Goal: Task Accomplishment & Management: Manage account settings

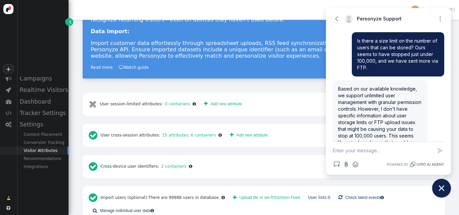
scroll to position [150, 0]
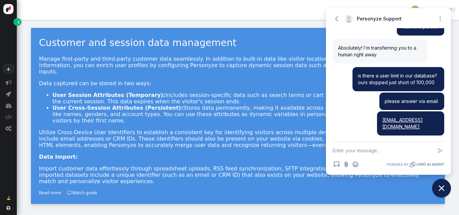
scroll to position [31, 0]
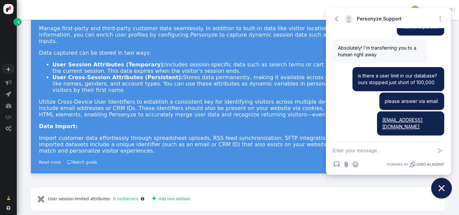
click at [433, 186] on button "Close chat widget" at bounding box center [441, 188] width 21 height 21
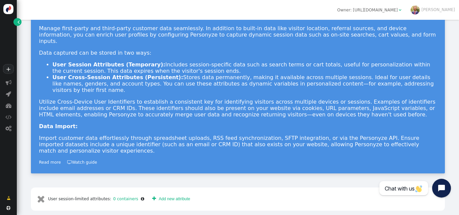
scroll to position [109, 0]
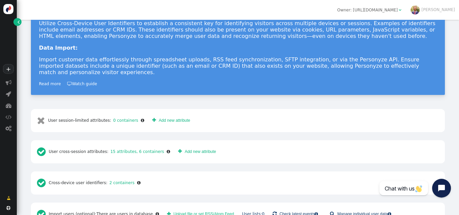
click at [242, 212] on link "User lists: 0" at bounding box center [253, 214] width 22 height 5
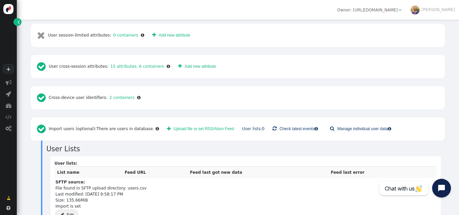
click at [178, 156] on div "User lists: List name Feed URL Feed last got new data Feed last error SFTP sour…" at bounding box center [245, 191] width 390 height 70
click at [54, 196] on div "User lists: List name Feed URL Feed last got new data Feed last error SFTP sour…" at bounding box center [245, 191] width 390 height 70
click at [63, 213] on span "" at bounding box center [62, 215] width 4 height 5
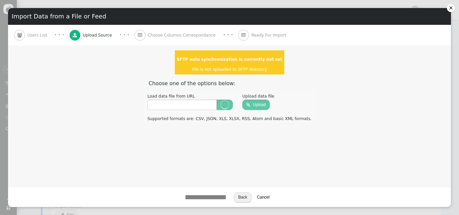
click at [173, 35] on span "Choose Columns Correspondance" at bounding box center [183, 35] width 70 height 6
click at [229, 63] on td "SFTP auto synchronization is currently not set File is not uploaded to SFTP dir…" at bounding box center [229, 62] width 110 height 25
click at [259, 200] on button "Cancel" at bounding box center [263, 197] width 20 height 10
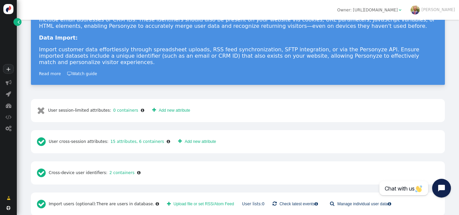
scroll to position [130, 0]
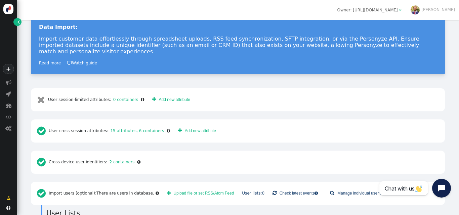
click at [18, 19] on span "" at bounding box center [18, 22] width 2 height 6
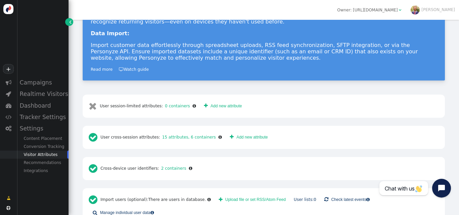
scroll to position [136, 0]
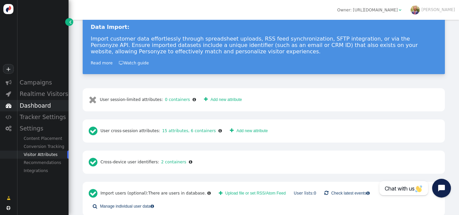
click at [37, 105] on div "Dashboard" at bounding box center [43, 105] width 52 height 11
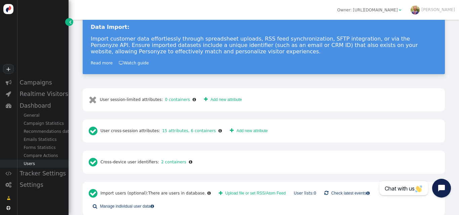
click at [39, 163] on div "Users" at bounding box center [43, 164] width 52 height 8
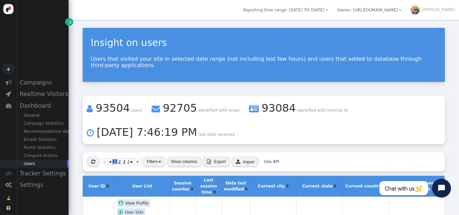
click at [324, 11] on span "Reporting time range: [DATE] Till [DATE]" at bounding box center [283, 10] width 81 height 5
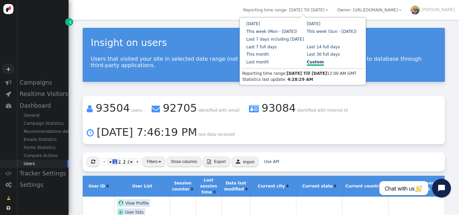
click at [287, 80] on b "4:28:29 AM" at bounding box center [300, 79] width 26 height 5
click at [307, 63] on link "Custom" at bounding box center [315, 63] width 17 height 6
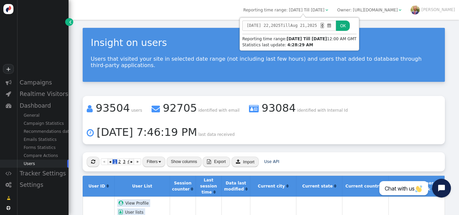
click at [272, 27] on span "2025" at bounding box center [276, 25] width 10 height 6
click at [340, 28] on button "OK" at bounding box center [343, 25] width 14 height 10
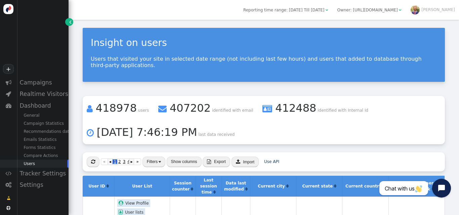
click at [310, 11] on span "Reporting time range: [DATE] Till [DATE]" at bounding box center [283, 10] width 81 height 5
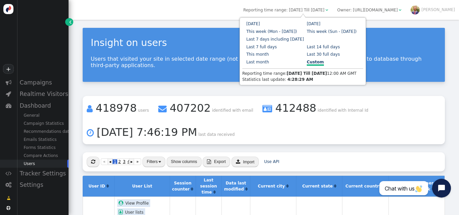
click at [307, 63] on link "Custom" at bounding box center [315, 63] width 17 height 6
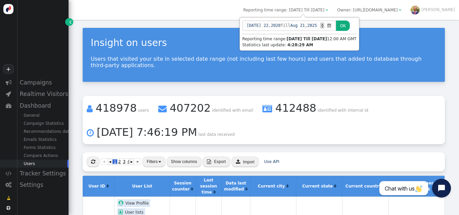
click at [272, 24] on span "2020" at bounding box center [276, 25] width 10 height 6
click at [339, 27] on button "OK" at bounding box center [343, 25] width 14 height 10
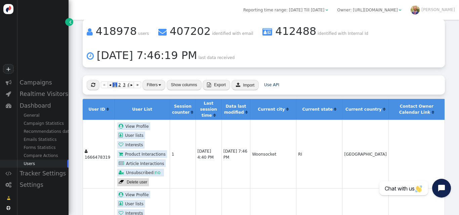
scroll to position [78, 0]
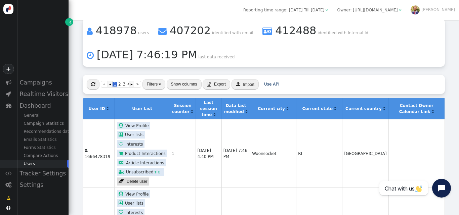
click at [154, 79] on button "Filters" at bounding box center [153, 84] width 23 height 10
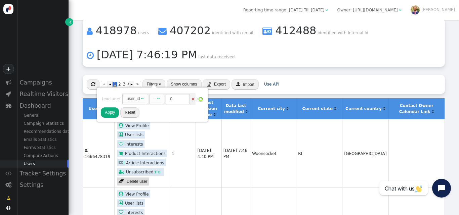
click at [140, 102] on div "user_id" at bounding box center [133, 99] width 13 height 6
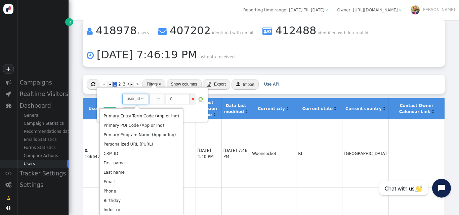
scroll to position [228, 0]
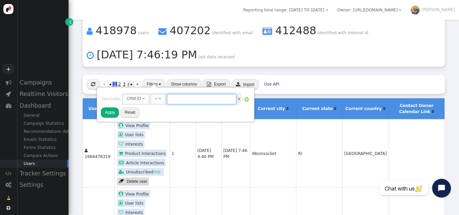
click at [187, 96] on input "text" at bounding box center [201, 99] width 69 height 10
paste input "003VK00000EtWZ6YAN"
type input "003VK00000EtWZ6YAN"
click at [110, 114] on button "Apply" at bounding box center [110, 112] width 18 height 10
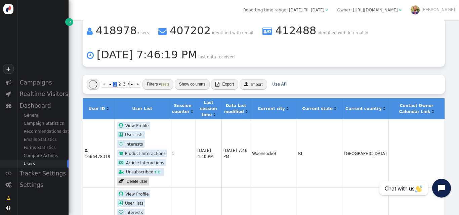
scroll to position [0, 0]
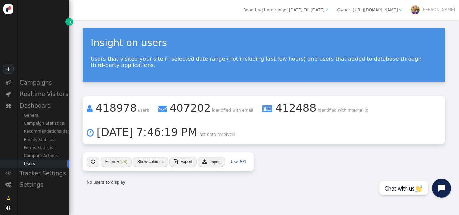
click at [176, 159] on span "" at bounding box center [176, 161] width 4 height 5
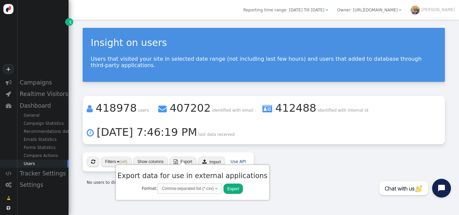
click at [224, 187] on button "Export" at bounding box center [233, 189] width 20 height 10
click at [310, 166] on div " « ◂ 1 ▸ » Filters (set) Show columns  Export  Import Use API No users to di…" at bounding box center [264, 171] width 362 height 38
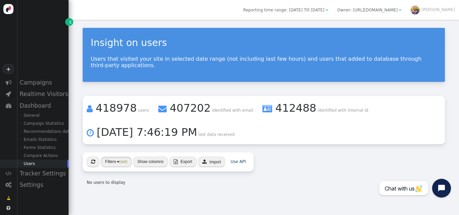
click at [115, 157] on button "Filters (set)" at bounding box center [116, 162] width 31 height 10
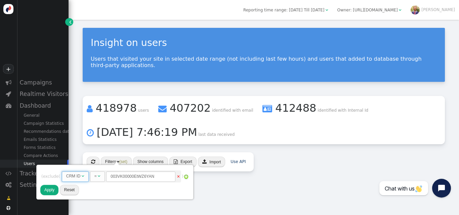
click at [85, 172] on span "CRM ID " at bounding box center [75, 177] width 27 height 10
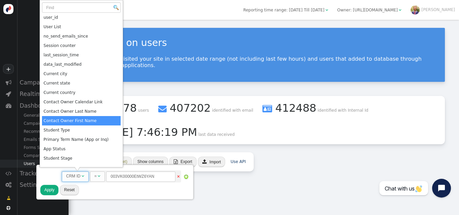
scroll to position [167, 0]
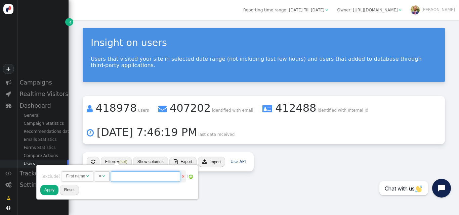
click at [123, 180] on input "text" at bounding box center [145, 177] width 69 height 10
type input "[PERSON_NAME]"
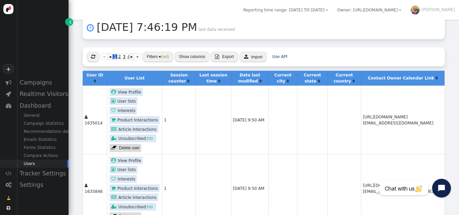
scroll to position [104, 0]
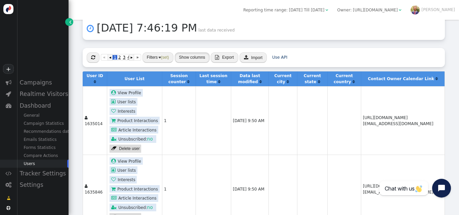
click at [185, 52] on button "Show columns" at bounding box center [192, 57] width 35 height 10
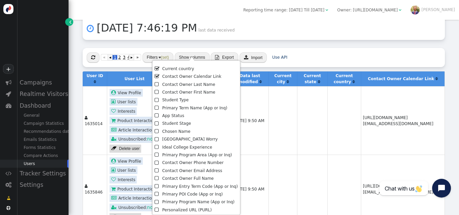
scroll to position [109, 0]
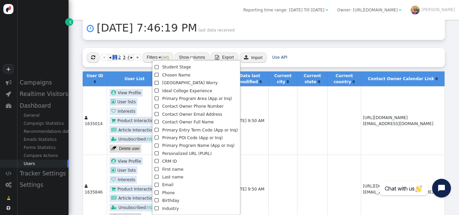
click at [173, 162] on li " CRM ID" at bounding box center [195, 162] width 83 height 8
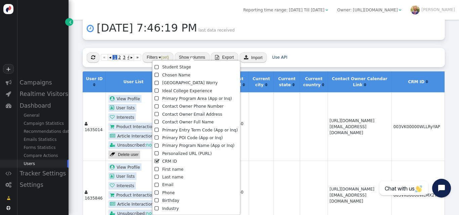
click at [169, 168] on li " First name" at bounding box center [195, 170] width 83 height 8
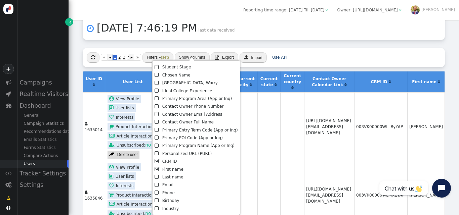
click at [171, 178] on li " Last name" at bounding box center [195, 178] width 83 height 8
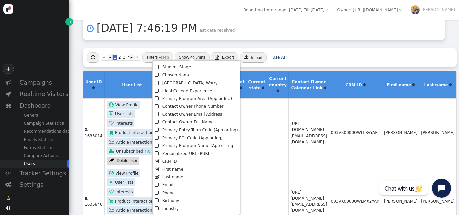
scroll to position [104, 14]
click at [367, 135] on td "003VK00000WLLRyYAP" at bounding box center [355, 132] width 53 height 68
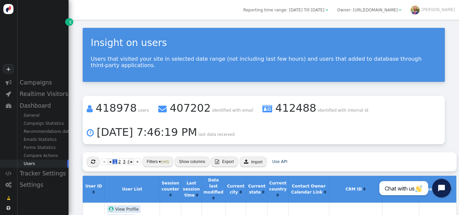
scroll to position [105, 14]
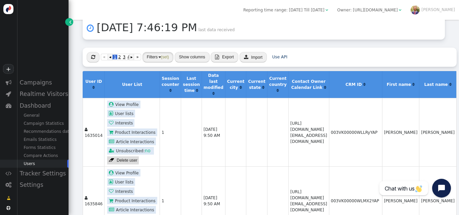
click at [158, 56] on img "button" at bounding box center [159, 57] width 2 height 2
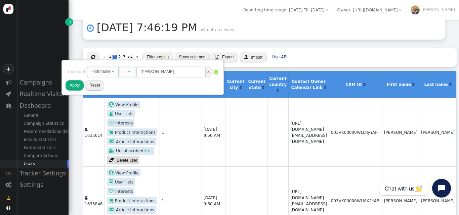
click at [108, 71] on div "First name" at bounding box center [100, 71] width 19 height 6
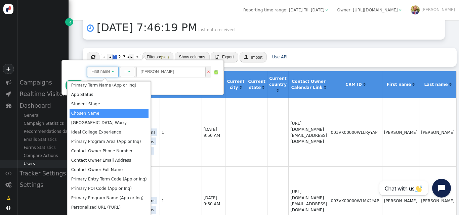
scroll to position [201, 0]
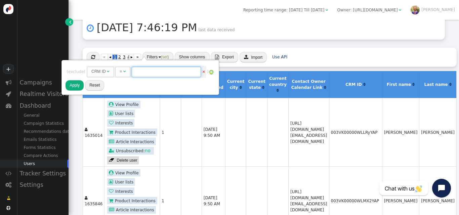
click at [161, 71] on input "text" at bounding box center [166, 72] width 69 height 10
click at [127, 74] on span "= " at bounding box center [122, 72] width 15 height 10
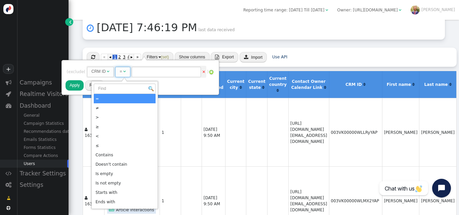
drag, startPoint x: 128, startPoint y: 74, endPoint x: 131, endPoint y: 130, distance: 55.8
click at [131, 215] on div "Rules to check on next page when previous rules have been matched user_id  AND…" at bounding box center [229, 215] width 459 height 0
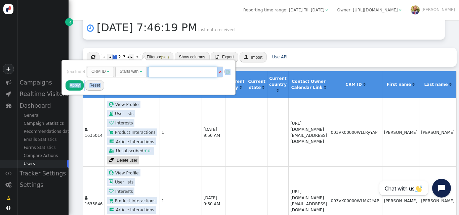
click at [185, 71] on input "text" at bounding box center [182, 72] width 69 height 10
paste input "003VK00000IFFVBYA5"
type input "003VK00000IFFVBYA5"
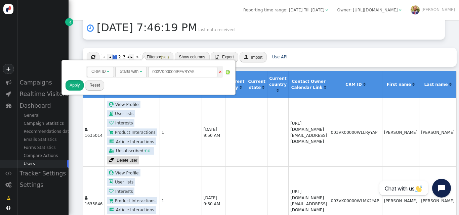
click at [72, 87] on button "Apply" at bounding box center [74, 85] width 18 height 10
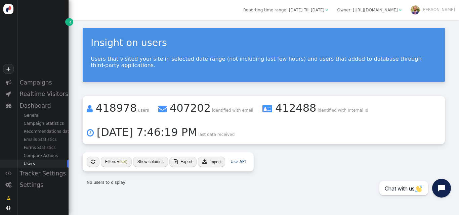
scroll to position [0, 0]
click at [110, 157] on button "Filters (set)" at bounding box center [116, 162] width 31 height 10
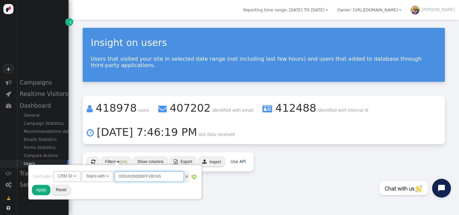
click at [123, 178] on input "003VK00000IFFVBYA5" at bounding box center [148, 177] width 69 height 10
click at [170, 177] on input "003VK00000IFFVBYA5" at bounding box center [148, 177] width 69 height 10
type input "003VK00000IFFVB"
click at [36, 192] on button "Apply" at bounding box center [41, 190] width 18 height 10
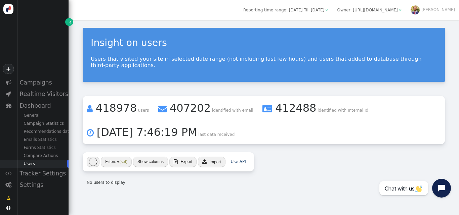
click at [304, 133] on li " 418978 users  407202 identified with email  412488 identified with Internal…" at bounding box center [264, 120] width 362 height 48
click at [127, 159] on span "(set)" at bounding box center [123, 161] width 8 height 5
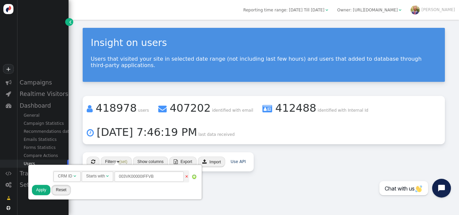
drag, startPoint x: 60, startPoint y: 190, endPoint x: 281, endPoint y: 163, distance: 222.6
click at [60, 189] on button "Reset" at bounding box center [60, 190] width 19 height 10
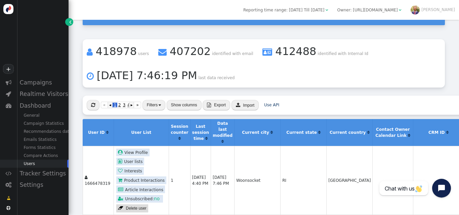
scroll to position [62, 0]
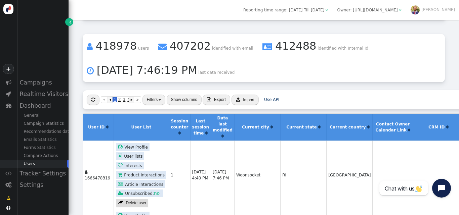
click at [326, 163] on td "[GEOGRAPHIC_DATA]" at bounding box center [349, 175] width 46 height 68
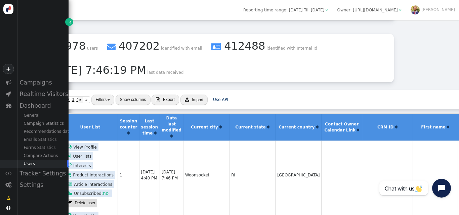
click at [97, 95] on button "Filters" at bounding box center [102, 100] width 23 height 10
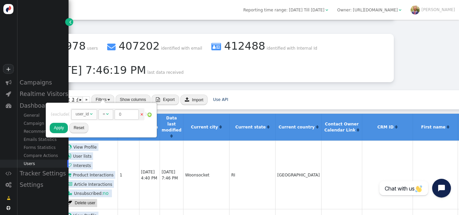
click at [83, 113] on div "user_id" at bounding box center [82, 114] width 13 height 6
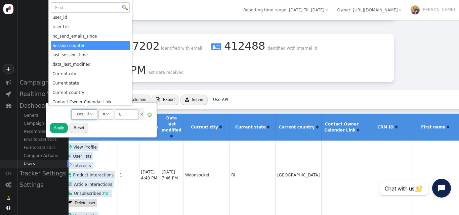
scroll to position [229, 0]
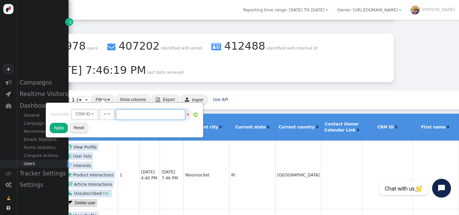
click at [128, 114] on input "text" at bounding box center [150, 114] width 69 height 10
click at [110, 115] on span "" at bounding box center [108, 114] width 3 height 4
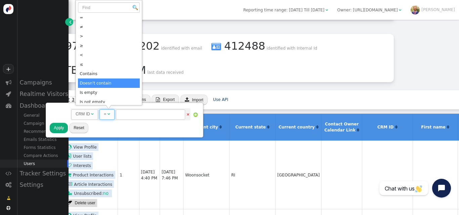
scroll to position [22, 0]
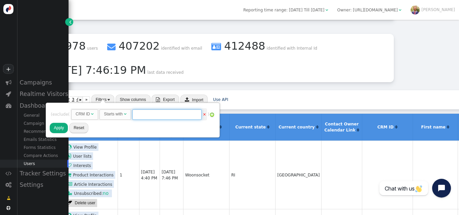
click at [152, 119] on input "text" at bounding box center [166, 114] width 69 height 10
paste input "003VK00000IFFVBYA5"
type input "003VK00000"
click at [51, 125] on button "Apply" at bounding box center [59, 128] width 18 height 10
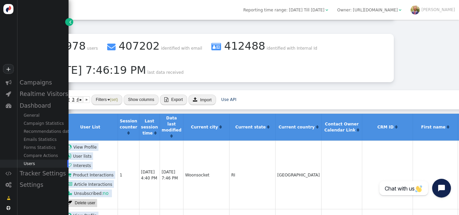
scroll to position [124, 31]
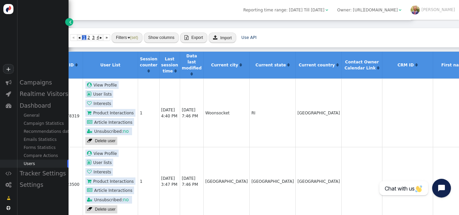
click at [69, 22] on span "" at bounding box center [70, 22] width 2 height 6
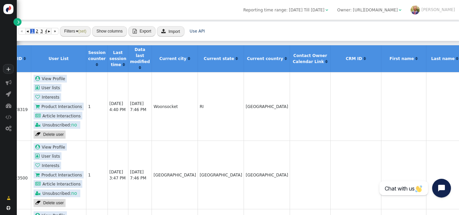
scroll to position [124, 0]
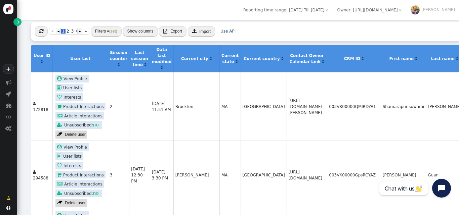
click at [150, 118] on td "[DATE] 11:51 AM" at bounding box center [162, 106] width 24 height 68
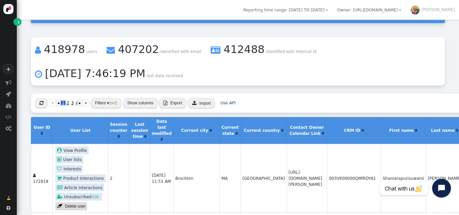
scroll to position [54, 0]
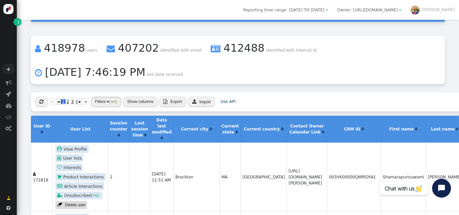
click at [107, 101] on img "button" at bounding box center [108, 102] width 2 height 2
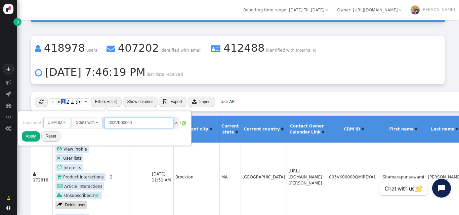
click at [151, 123] on input "003VK00000" at bounding box center [138, 123] width 69 height 10
paste input "IFFVBYA5"
type input "003VK00000IF"
click at [32, 136] on button "Apply" at bounding box center [31, 136] width 18 height 10
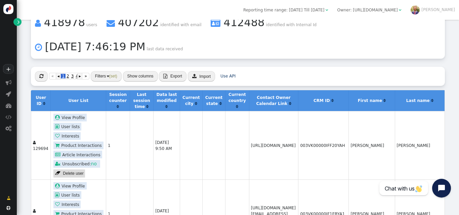
scroll to position [81, 0]
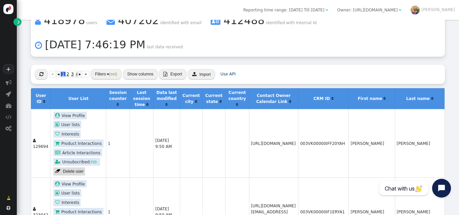
click at [433, 98] on span "" at bounding box center [432, 99] width 2 height 4
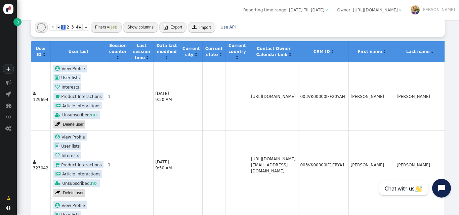
scroll to position [115, 0]
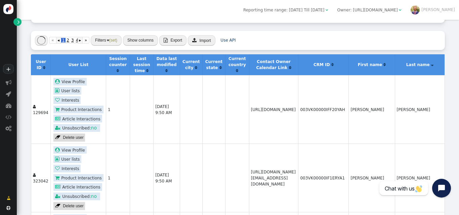
click at [433, 64] on span "" at bounding box center [432, 65] width 2 height 4
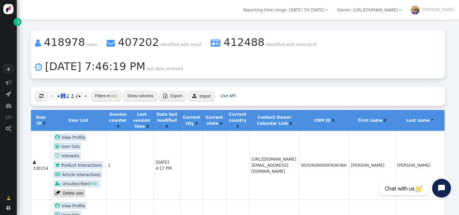
scroll to position [60, 0]
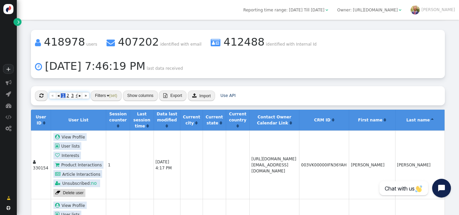
click at [69, 95] on span "2" at bounding box center [67, 95] width 5 height 5
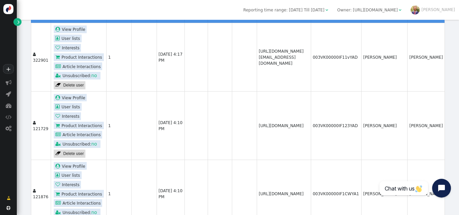
scroll to position [0, 0]
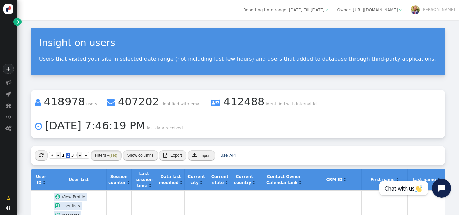
click at [107, 155] on img "button" at bounding box center [108, 156] width 2 height 2
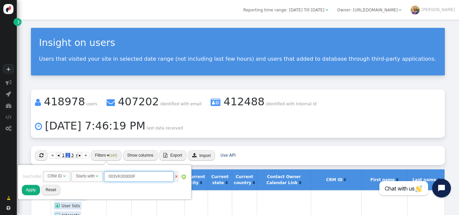
click at [151, 172] on input "003VK00000IF" at bounding box center [138, 177] width 69 height 10
type input "003VK00000IFF"
click at [46, 188] on button "Reset" at bounding box center [50, 190] width 19 height 10
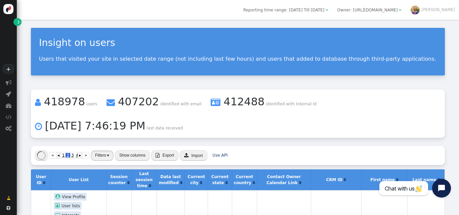
click at [101, 154] on button "Filters" at bounding box center [102, 155] width 23 height 10
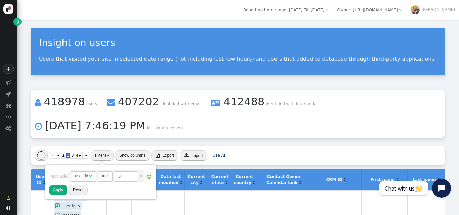
click at [89, 178] on div "user_id" at bounding box center [82, 176] width 14 height 6
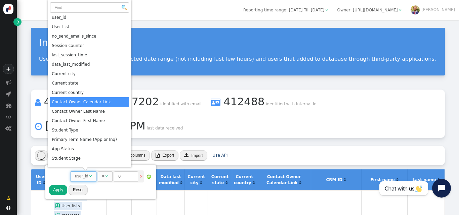
scroll to position [167, 0]
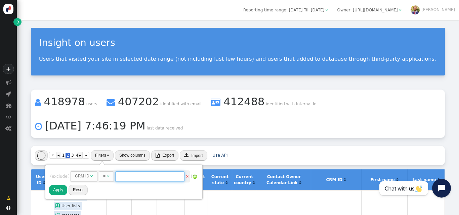
click at [142, 177] on input "text" at bounding box center [149, 177] width 69 height 10
paste input "003VK00000IFFVBYA5"
type input "003VK00000IFFV"
click at [113, 190] on div "Rules to check on next page when previous rules have been matched user_id  AND…" at bounding box center [123, 182] width 149 height 27
click at [62, 190] on button "Apply" at bounding box center [58, 190] width 18 height 10
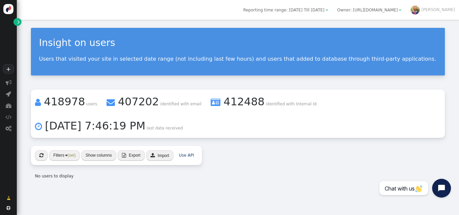
click at [161, 187] on div "Insight on users Users that visited your site in selected date range (not inclu…" at bounding box center [238, 117] width 442 height 195
click at [59, 150] on button "Filters (set)" at bounding box center [64, 155] width 31 height 10
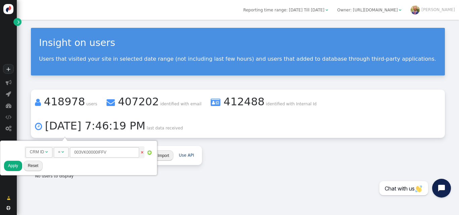
click at [191, 180] on div "Insight on users Users that visited your site in selected date range (not inclu…" at bounding box center [238, 117] width 442 height 195
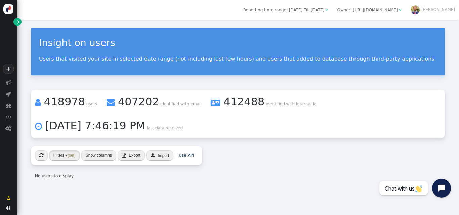
click at [63, 150] on button "Filters (set)" at bounding box center [64, 155] width 31 height 10
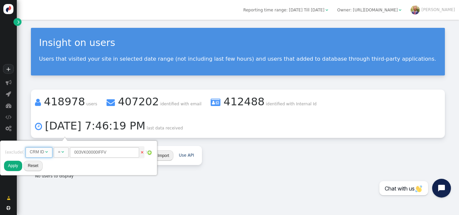
click at [44, 157] on span "CRM ID " at bounding box center [39, 152] width 27 height 10
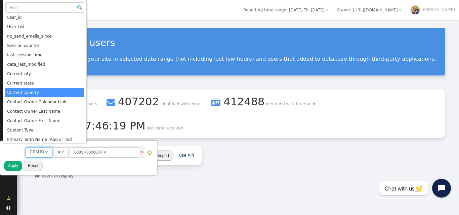
scroll to position [191, 0]
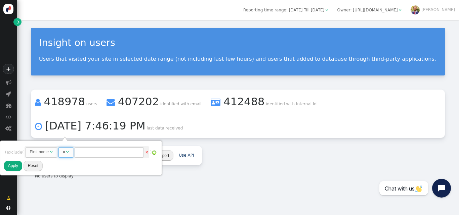
click at [72, 154] on span "= " at bounding box center [65, 152] width 15 height 10
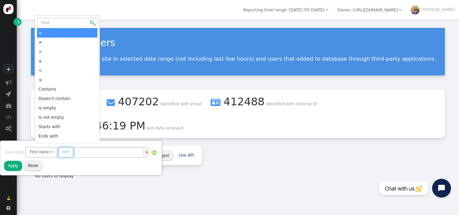
click at [91, 152] on input "text" at bounding box center [109, 152] width 69 height 10
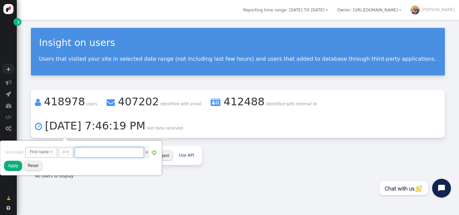
click at [91, 152] on input "text" at bounding box center [109, 152] width 69 height 10
type input "[PERSON_NAME]"
click at [13, 162] on button "Apply" at bounding box center [13, 166] width 18 height 10
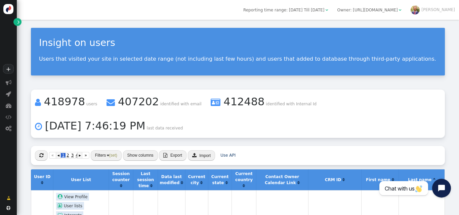
click at [348, 128] on li " 418978 users  407202 identified with email  412488 identified with Internal…" at bounding box center [238, 114] width 414 height 48
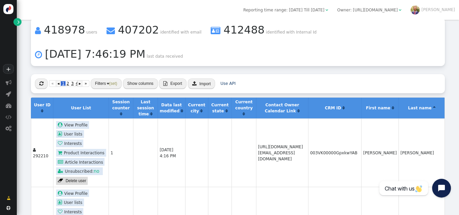
scroll to position [80, 0]
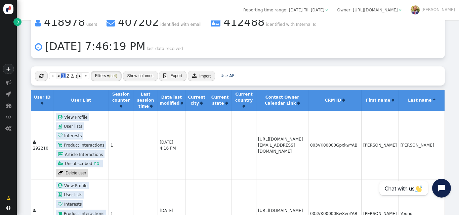
click at [105, 72] on button "Filters (set)" at bounding box center [106, 76] width 31 height 10
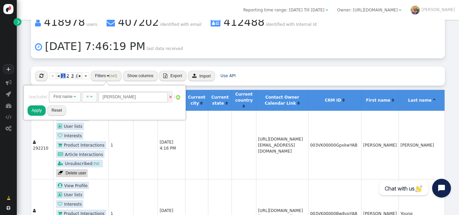
click at [181, 98] on img at bounding box center [177, 97] width 5 height 5
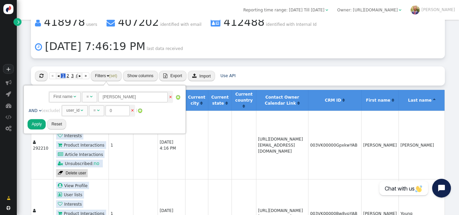
click at [77, 113] on div "user_id" at bounding box center [72, 110] width 13 height 6
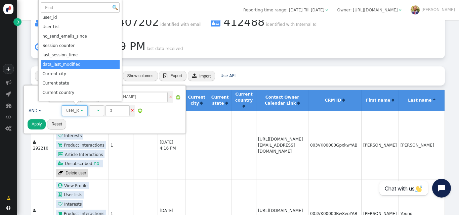
scroll to position [233, 0]
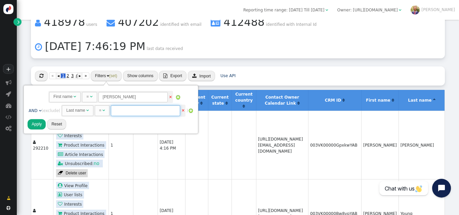
click at [122, 110] on input "text" at bounding box center [145, 110] width 69 height 10
type input "[PERSON_NAME]"
click at [41, 125] on button "Apply" at bounding box center [37, 124] width 18 height 10
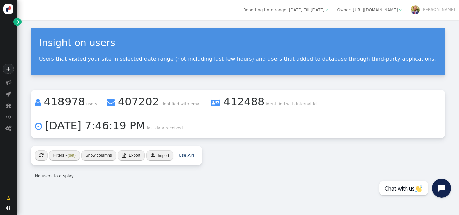
scroll to position [0, 0]
click at [68, 153] on span "(set)" at bounding box center [71, 155] width 8 height 5
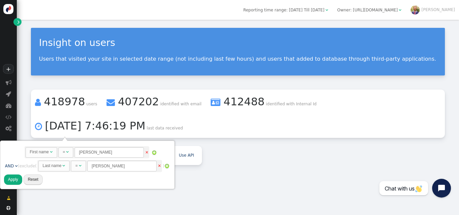
click at [159, 165] on link "×" at bounding box center [159, 166] width 3 height 5
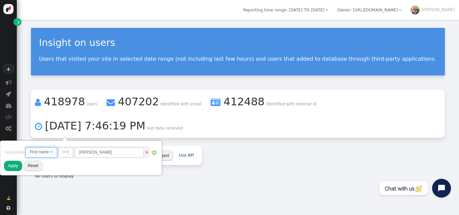
click at [47, 148] on span "First name " at bounding box center [42, 152] width 32 height 10
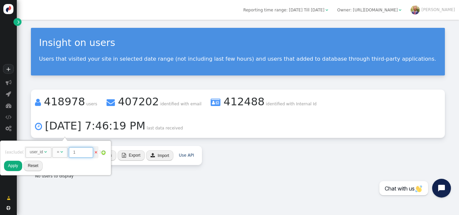
click at [89, 152] on input "1" at bounding box center [81, 152] width 24 height 10
paste input "67880"
type input "167880"
click at [10, 167] on button "Apply" at bounding box center [13, 166] width 18 height 10
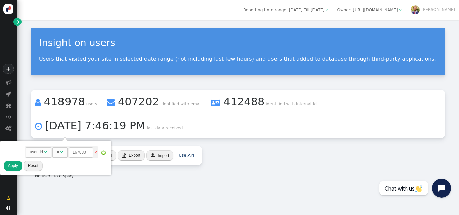
scroll to position [0, 0]
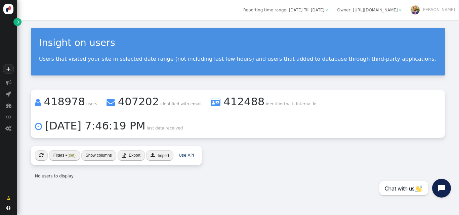
click at [208, 162] on div "Insight on users Users that visited your site in selected date range (not inclu…" at bounding box center [238, 106] width 442 height 172
click at [45, 150] on button "" at bounding box center [41, 155] width 13 height 10
click at [67, 150] on button "Filters (set)" at bounding box center [64, 155] width 31 height 10
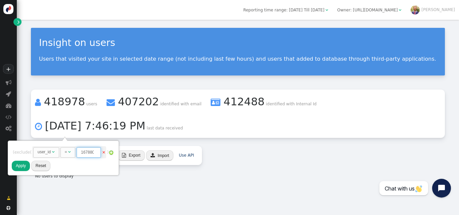
scroll to position [0, 1]
drag, startPoint x: 85, startPoint y: 150, endPoint x: 111, endPoint y: 159, distance: 27.9
click at [111, 159] on span "AND OR XOR AND  ( exclude ( user_id   =  167880 × ) user_id " at bounding box center [63, 153] width 101 height 14
click at [324, 9] on span "Reporting time range: [DATE] Till [DATE]" at bounding box center [283, 10] width 81 height 5
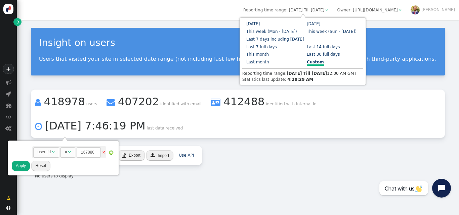
click at [307, 62] on link "Custom" at bounding box center [315, 63] width 17 height 6
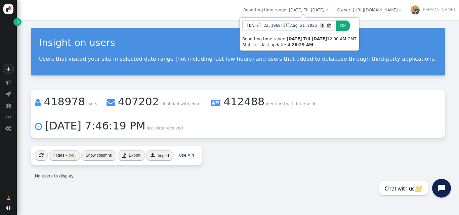
click at [300, 26] on span "21" at bounding box center [302, 25] width 5 height 6
click at [320, 23] on div "▲" at bounding box center [321, 24] width 3 height 3
click at [336, 25] on button "OK" at bounding box center [343, 25] width 14 height 10
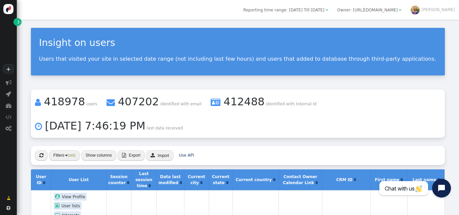
scroll to position [47, 0]
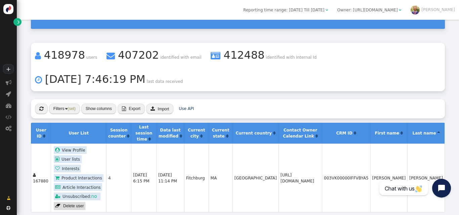
click at [369, 172] on td "003VK00000IFFVBYA5" at bounding box center [346, 178] width 48 height 68
copy td "003VK00000IFFVBYA5"
click at [74, 202] on link " Delete user" at bounding box center [70, 206] width 32 height 8
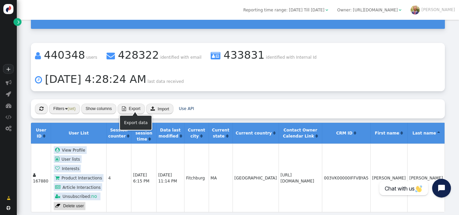
click at [120, 114] on span " Export  Import" at bounding box center [146, 108] width 56 height 11
click at [64, 107] on button "Filters (set)" at bounding box center [64, 109] width 31 height 10
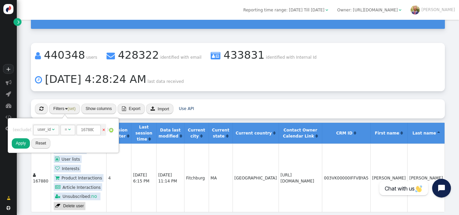
click at [50, 132] on div "user_id" at bounding box center [44, 130] width 13 height 6
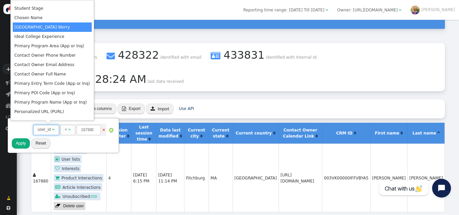
scroll to position [214, 0]
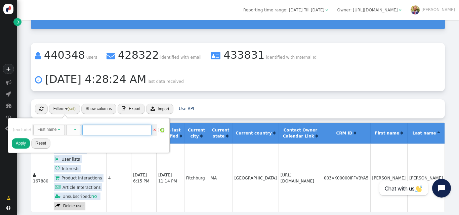
click at [118, 127] on input "text" at bounding box center [116, 130] width 69 height 10
paste input "003VK00000EtWZ6YAN"
type input "003VK00000EtWZ6YAN"
click at [43, 130] on div "First name" at bounding box center [47, 130] width 19 height 6
click at [105, 131] on input "text" at bounding box center [112, 130] width 69 height 10
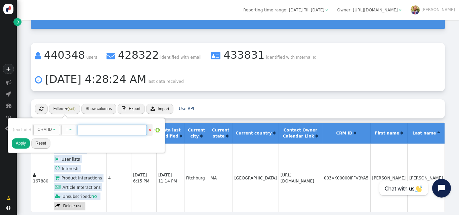
paste input "003VK00000EtWZ6YAN"
type input "003VK00000EtWZ6YAN"
click at [18, 146] on button "Apply" at bounding box center [21, 143] width 18 height 10
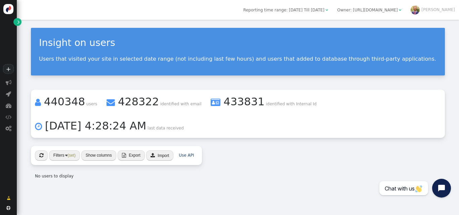
scroll to position [0, 0]
click at [343, 51] on div "Insight on users Users that visited your site in selected date range (not inclu…" at bounding box center [238, 52] width 414 height 48
click at [282, 71] on div "Insight on users Users that visited your site in selected date range (not inclu…" at bounding box center [238, 52] width 414 height 48
click at [57, 155] on button "Filters (set)" at bounding box center [64, 155] width 31 height 10
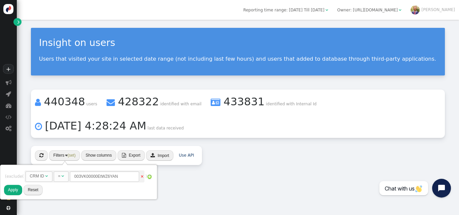
click at [39, 175] on div "CRM ID" at bounding box center [37, 176] width 14 height 6
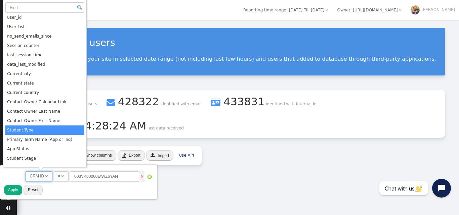
scroll to position [167, 0]
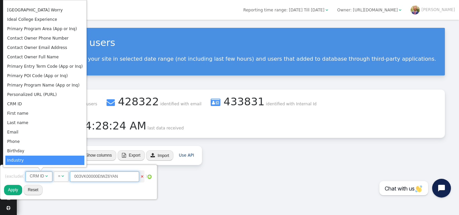
click at [111, 178] on input "003VK00000EtWZ6YAN" at bounding box center [104, 177] width 69 height 10
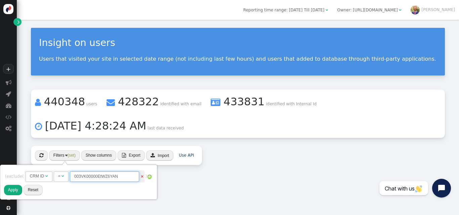
click at [111, 178] on input "003VK00000EtWZ6YAN" at bounding box center [104, 177] width 69 height 10
click at [129, 181] on input "003VK00000EtWZ6YAN" at bounding box center [104, 177] width 69 height 10
click at [39, 176] on div "CRM ID" at bounding box center [37, 176] width 14 height 6
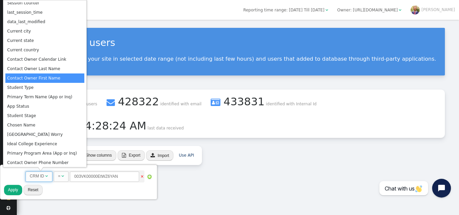
scroll to position [45, 0]
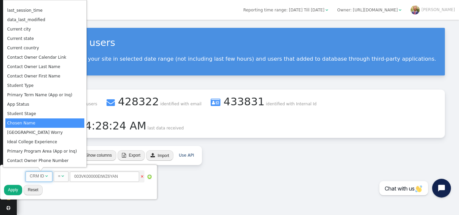
click at [267, 110] on li " 440348 users  428322 identified with email  433831 identified with Internal…" at bounding box center [238, 114] width 414 height 48
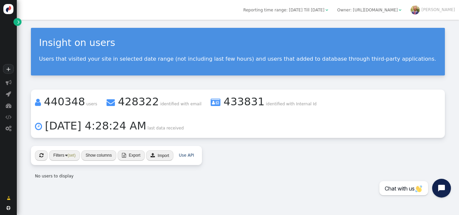
click at [40, 158] on span "" at bounding box center [41, 155] width 4 height 5
click at [64, 157] on button "Filters (set)" at bounding box center [64, 155] width 31 height 10
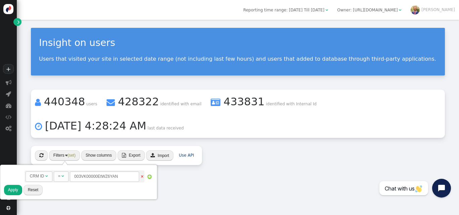
click at [33, 190] on button "Reset" at bounding box center [33, 190] width 19 height 10
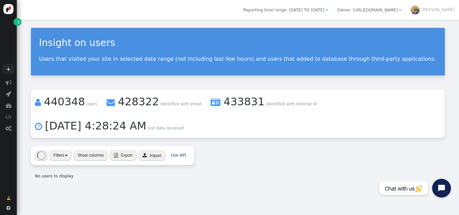
click at [320, 148] on div "« ◂ 1 ▸ » Filters Show columns  Export  Import Use API No users to display" at bounding box center [238, 165] width 414 height 38
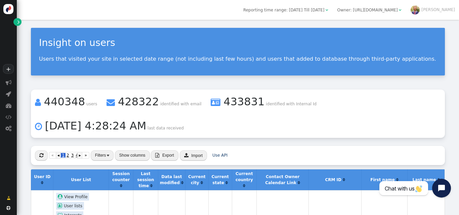
click at [321, 147] on div " « ◂ 1 2 3 4 ▸ » Filters Show columns  Export  Import Use API" at bounding box center [238, 155] width 414 height 19
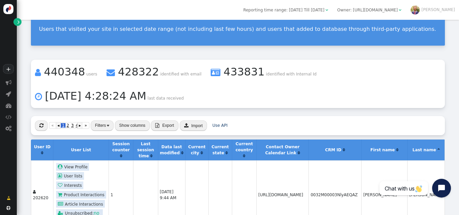
scroll to position [24, 0]
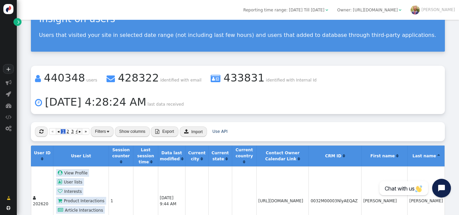
click at [99, 131] on button "Filters" at bounding box center [102, 132] width 23 height 10
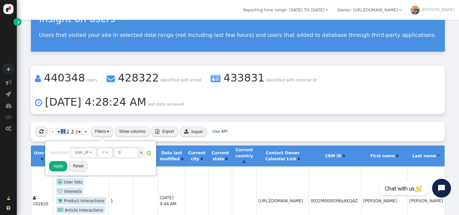
click at [84, 154] on div "user_id" at bounding box center [81, 152] width 13 height 6
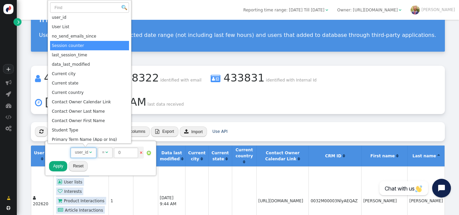
scroll to position [191, 0]
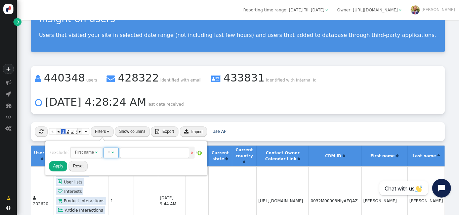
click at [116, 154] on span "= " at bounding box center [110, 153] width 15 height 10
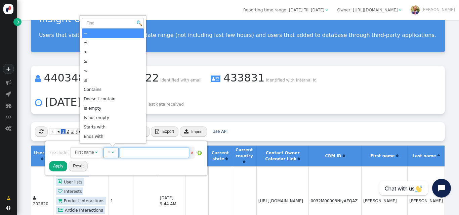
click at [132, 151] on input "text" at bounding box center [154, 153] width 69 height 10
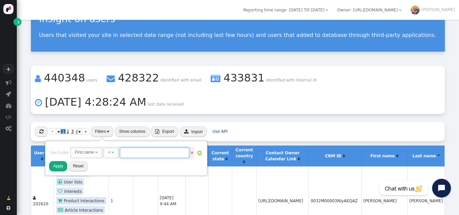
click at [132, 152] on input "text" at bounding box center [154, 153] width 69 height 10
paste input "Myeeteh-[PERSON_NAME] [PERSON_NAME] Flower"
type input "Myeeteh-[PERSON_NAME] [PERSON_NAME] Flower"
click at [60, 168] on button "Apply" at bounding box center [58, 166] width 18 height 10
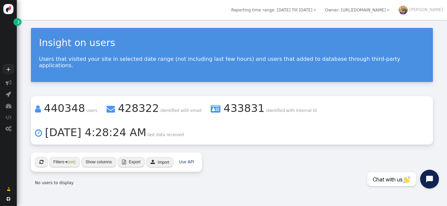
scroll to position [0, 0]
drag, startPoint x: 42, startPoint y: 157, endPoint x: 67, endPoint y: 159, distance: 25.6
click at [67, 159] on div " « ◂ 1 ▸ » Filters (set) Show columns  Export  Import Use API" at bounding box center [116, 161] width 171 height 19
click at [67, 159] on button "Filters (set)" at bounding box center [64, 162] width 31 height 10
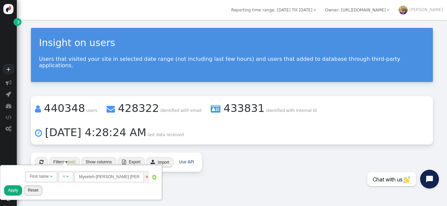
click at [37, 190] on button "Reset" at bounding box center [33, 190] width 19 height 10
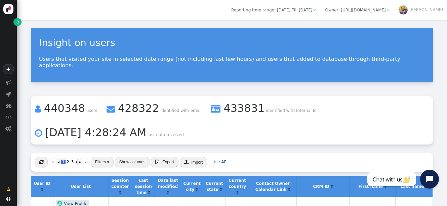
click at [202, 133] on li " 440348 users  428322 identified with email  433831 identified with Internal…" at bounding box center [232, 120] width 402 height 48
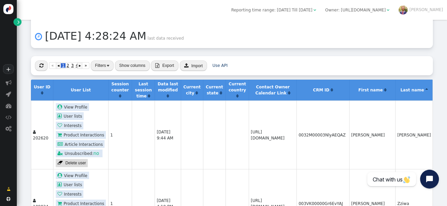
scroll to position [97, 0]
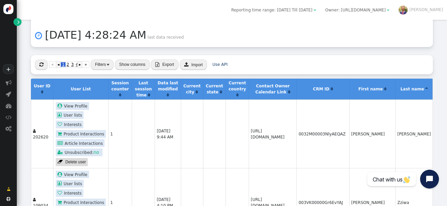
click at [86, 61] on link "»" at bounding box center [85, 64] width 7 height 7
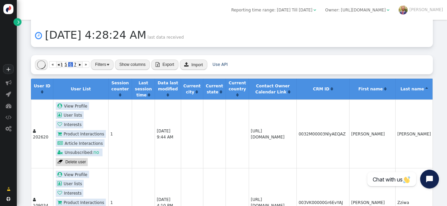
click at [86, 61] on link "»" at bounding box center [85, 64] width 7 height 7
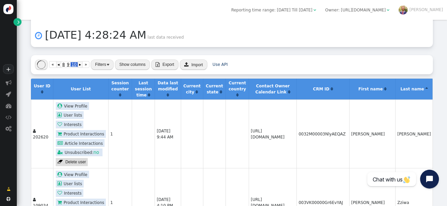
click at [86, 61] on link "»" at bounding box center [85, 64] width 7 height 7
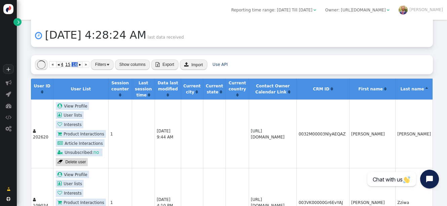
click at [86, 61] on link "»" at bounding box center [85, 64] width 7 height 7
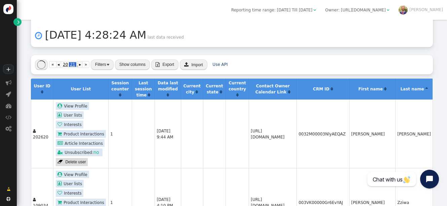
click at [86, 61] on link "»" at bounding box center [85, 64] width 7 height 7
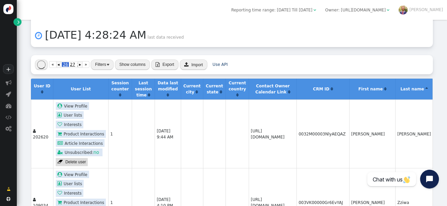
click at [291, 55] on div "« ◂ 25 26 27 28 ▸ » Filters Show columns  Export  Import Use API" at bounding box center [232, 64] width 402 height 19
click at [144, 59] on button "Show columns" at bounding box center [132, 64] width 35 height 10
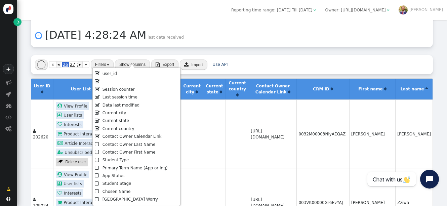
click at [96, 89] on span "" at bounding box center [97, 89] width 5 height 8
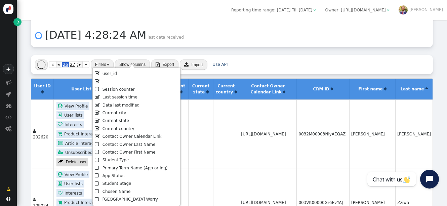
click at [97, 114] on span "" at bounding box center [97, 113] width 5 height 8
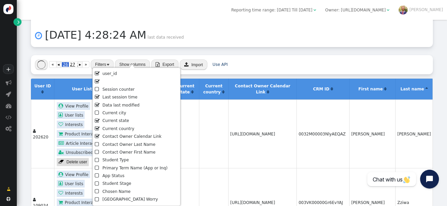
click at [97, 120] on span "" at bounding box center [97, 121] width 5 height 8
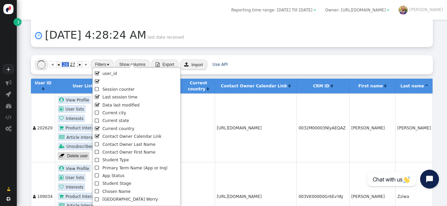
click at [97, 128] on span "" at bounding box center [97, 129] width 5 height 8
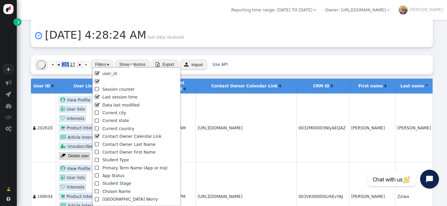
click at [98, 137] on span "" at bounding box center [97, 136] width 5 height 8
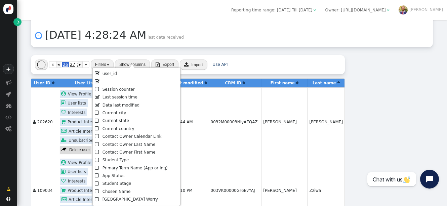
click at [109, 96] on li " Last session time" at bounding box center [136, 97] width 83 height 8
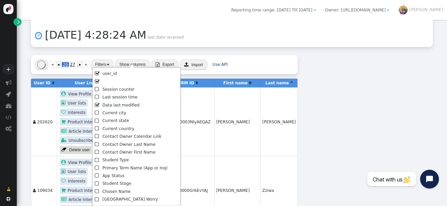
scroll to position [126, 0]
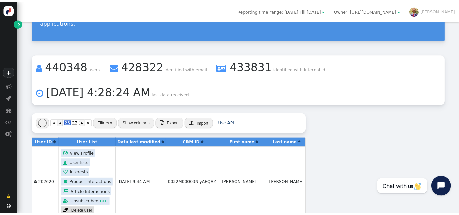
scroll to position [41, 0]
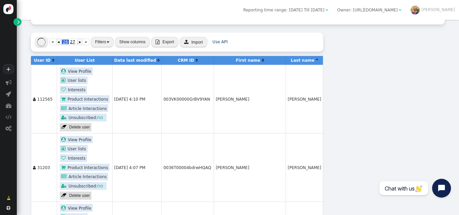
scroll to position [119, 0]
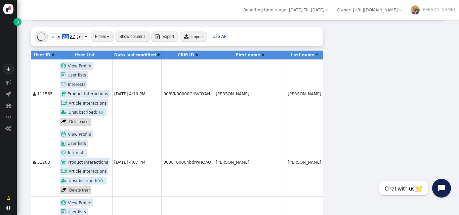
click at [188, 16] on div "Reporting time range: [DATE] Till [DATE]  Owner: [URL][DOMAIN_NAME]  [PERSON_…" at bounding box center [238, 10] width 442 height 20
